Goal: Find specific page/section: Find specific page/section

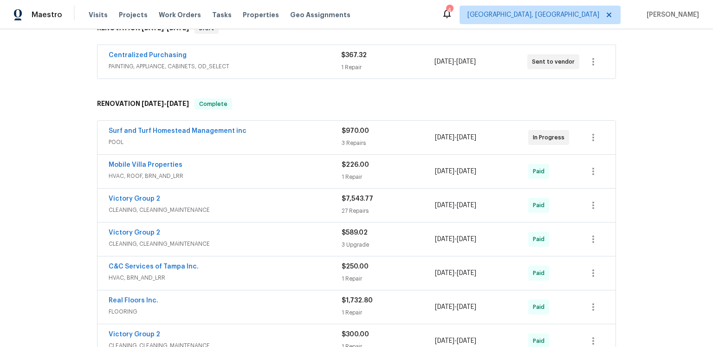
scroll to position [43, 0]
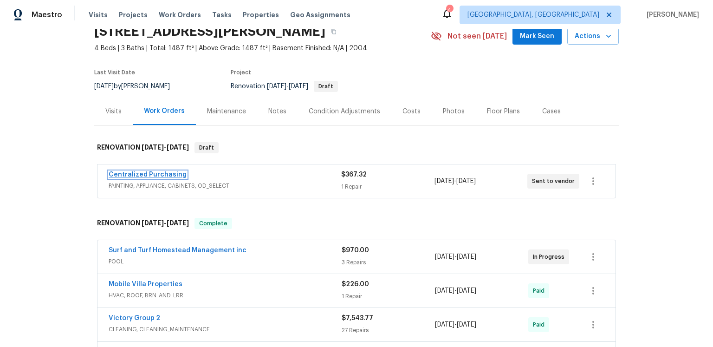
click at [177, 178] on link "Centralized Purchasing" at bounding box center [148, 174] width 78 height 7
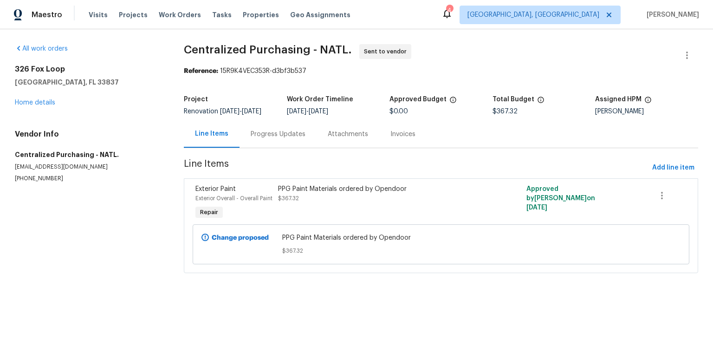
click at [301, 139] on div "Progress Updates" at bounding box center [278, 134] width 55 height 9
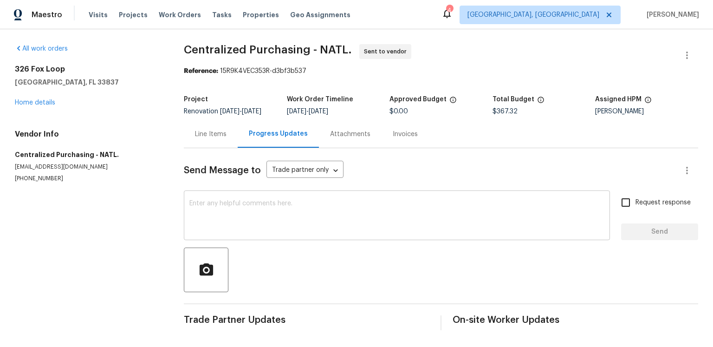
scroll to position [65, 0]
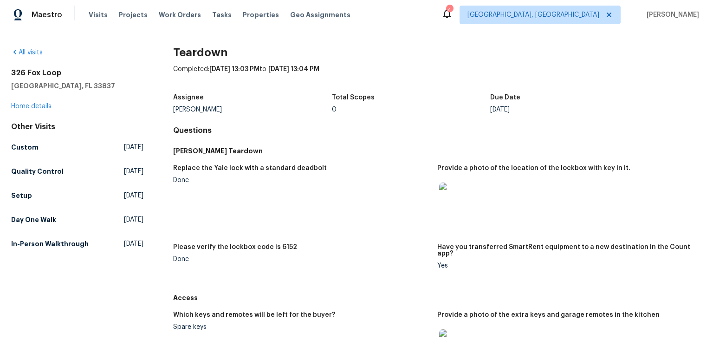
scroll to position [170, 0]
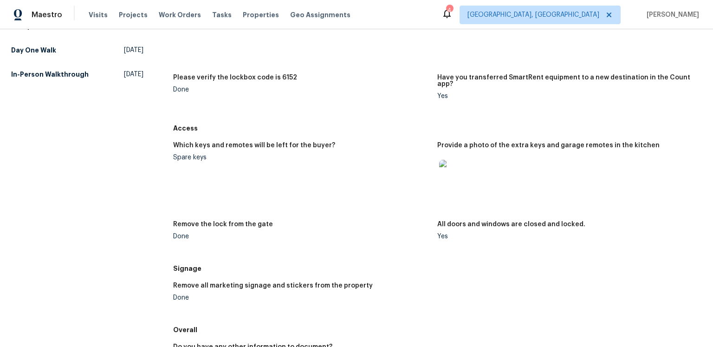
click at [457, 189] on img at bounding box center [454, 175] width 30 height 30
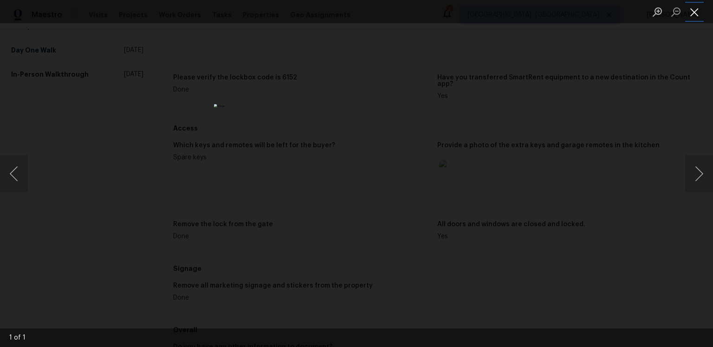
click at [692, 10] on button "Close lightbox" at bounding box center [694, 12] width 19 height 16
